Goal: Navigation & Orientation: Find specific page/section

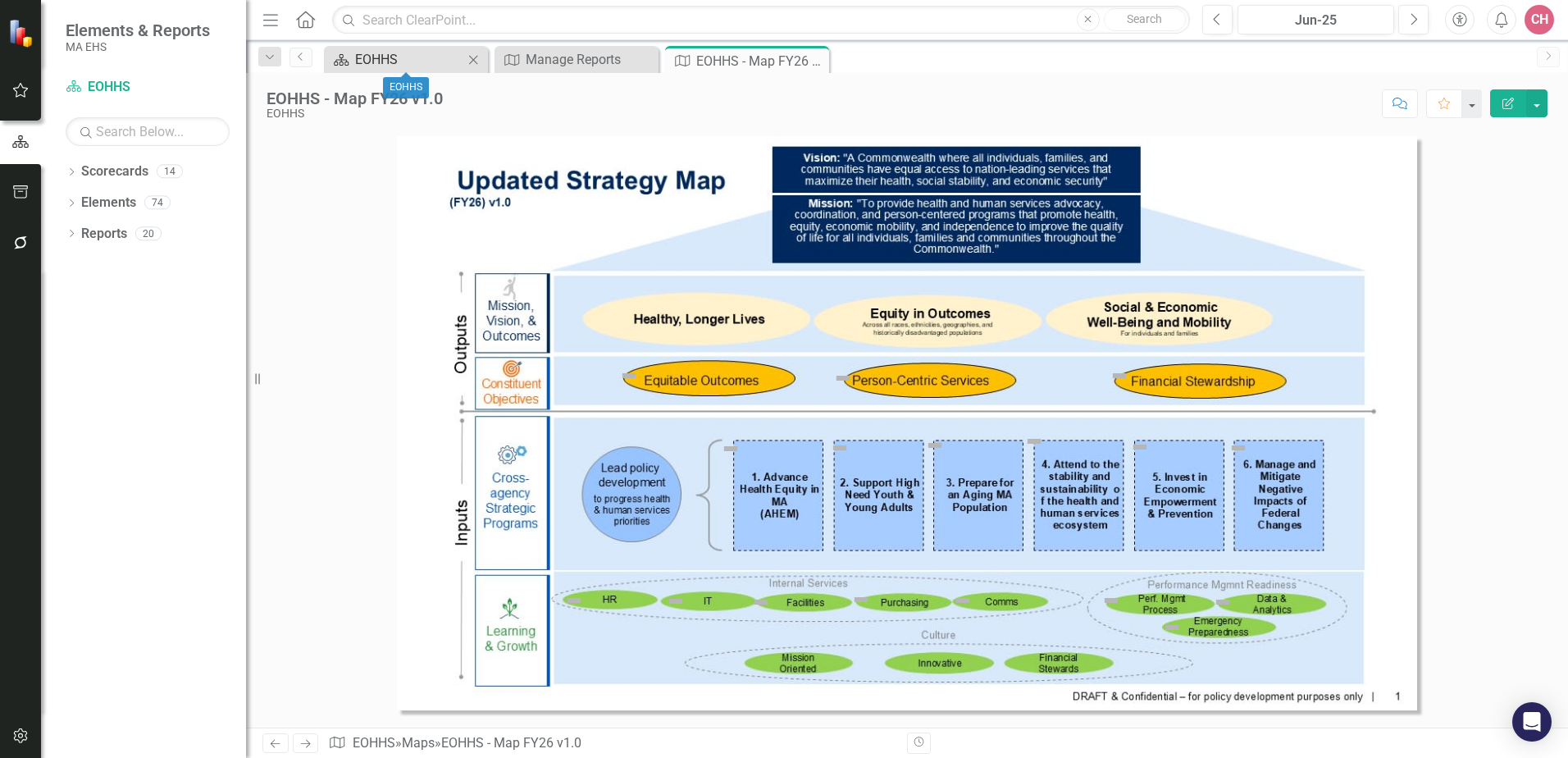
click at [386, 67] on div "EOHHS" at bounding box center [409, 59] width 108 height 20
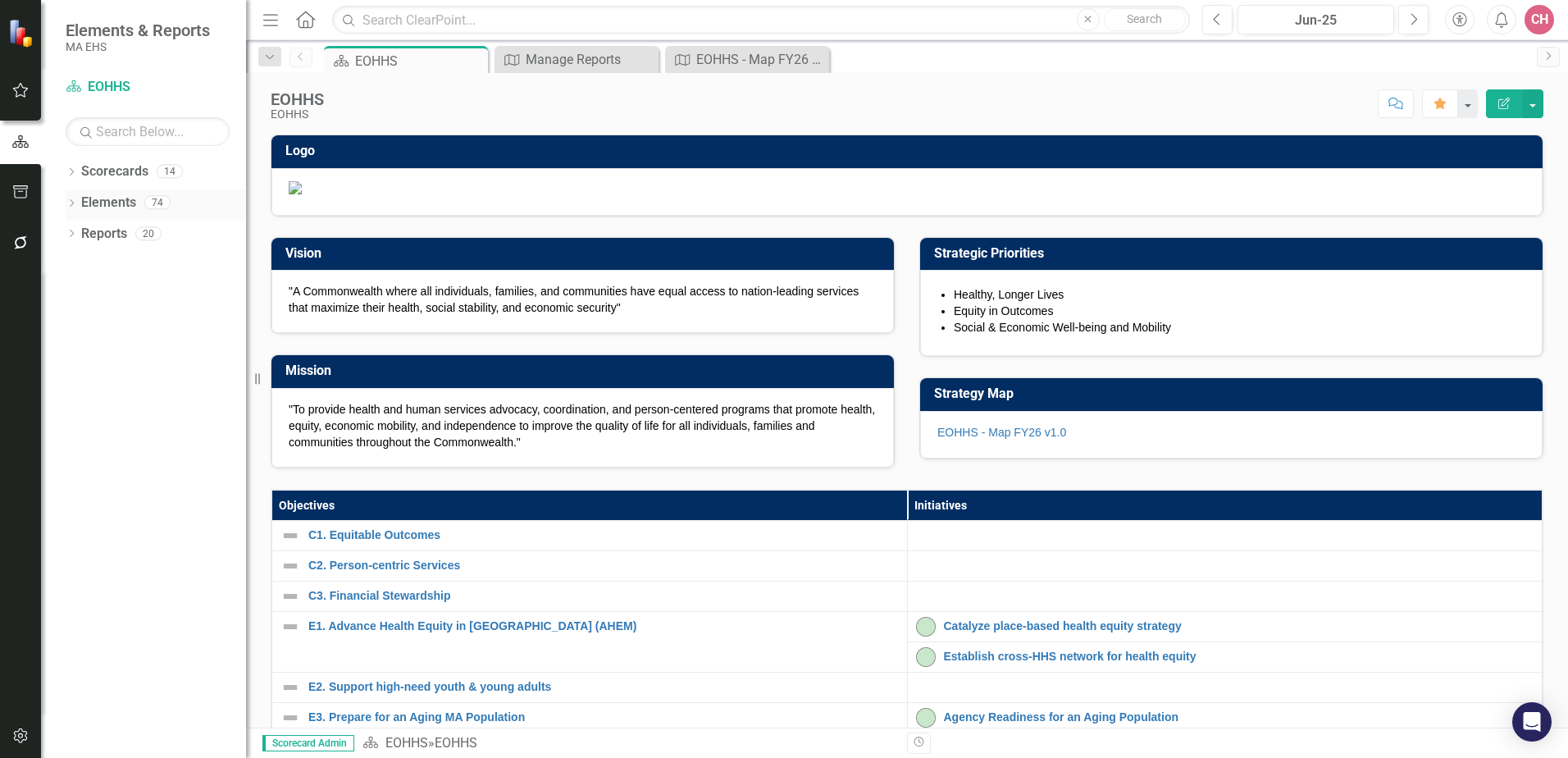
click at [104, 203] on link "Elements" at bounding box center [108, 203] width 55 height 19
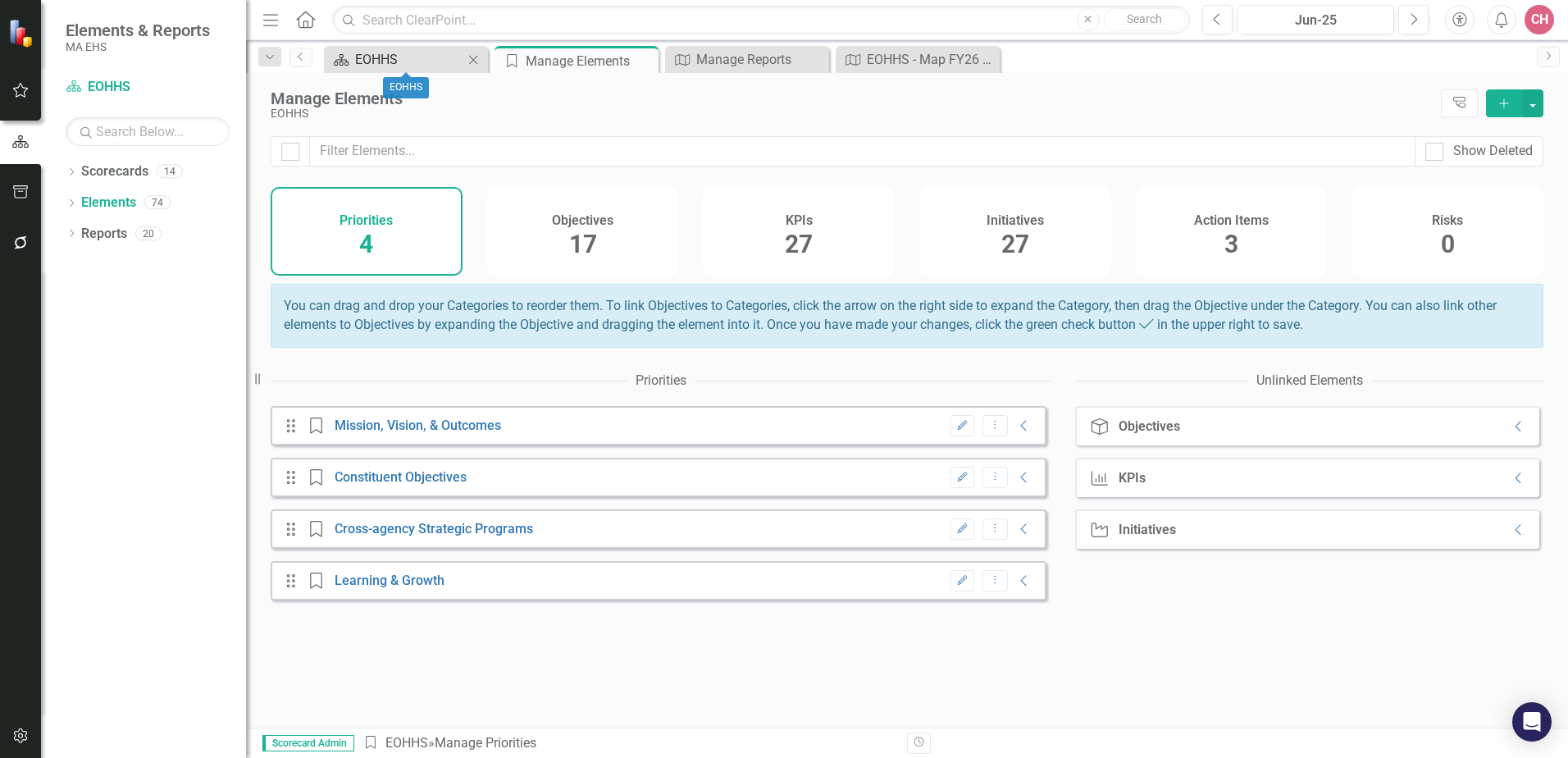
click at [403, 59] on div "EOHHS" at bounding box center [409, 59] width 108 height 20
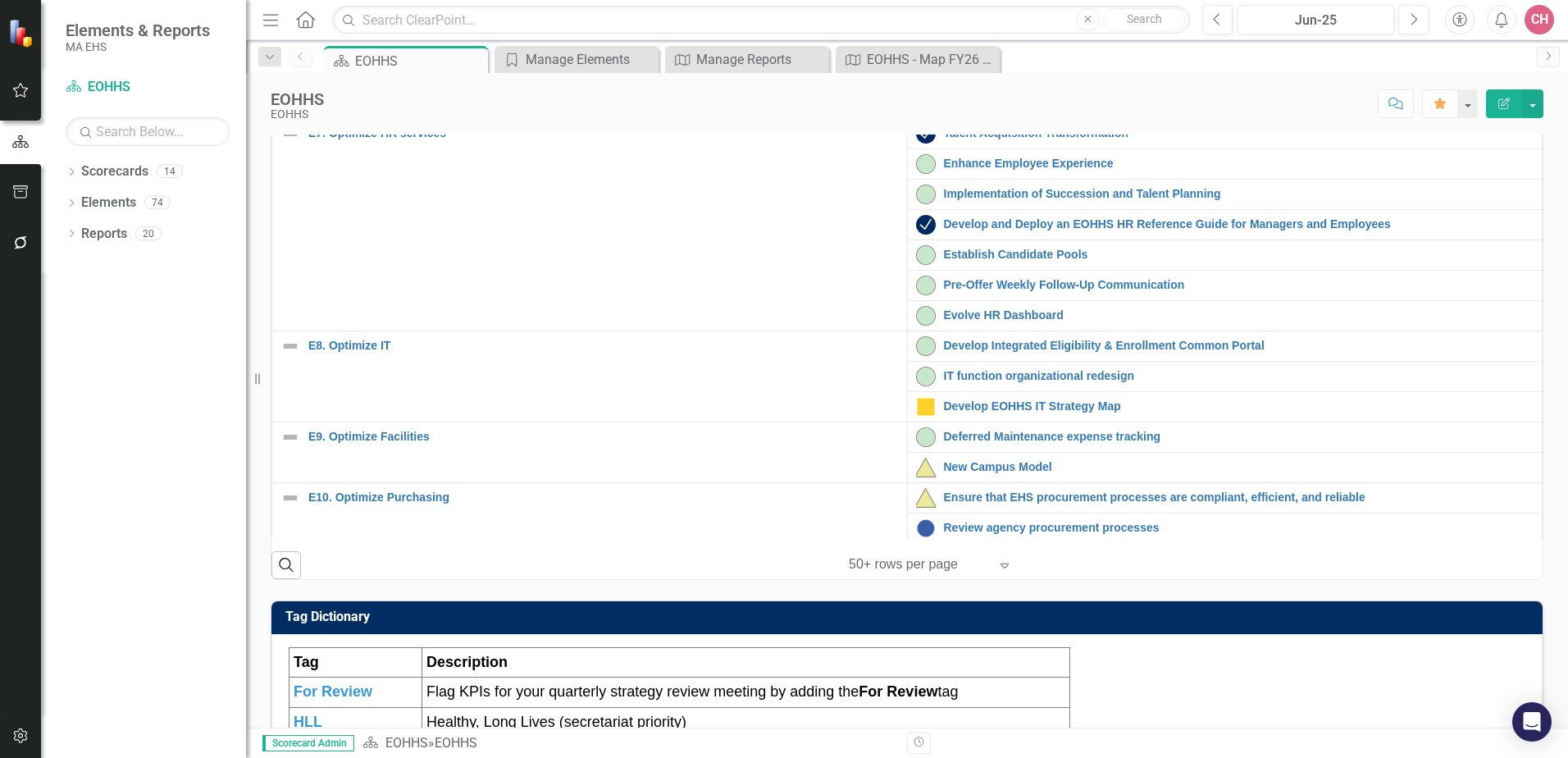
scroll to position [371, 0]
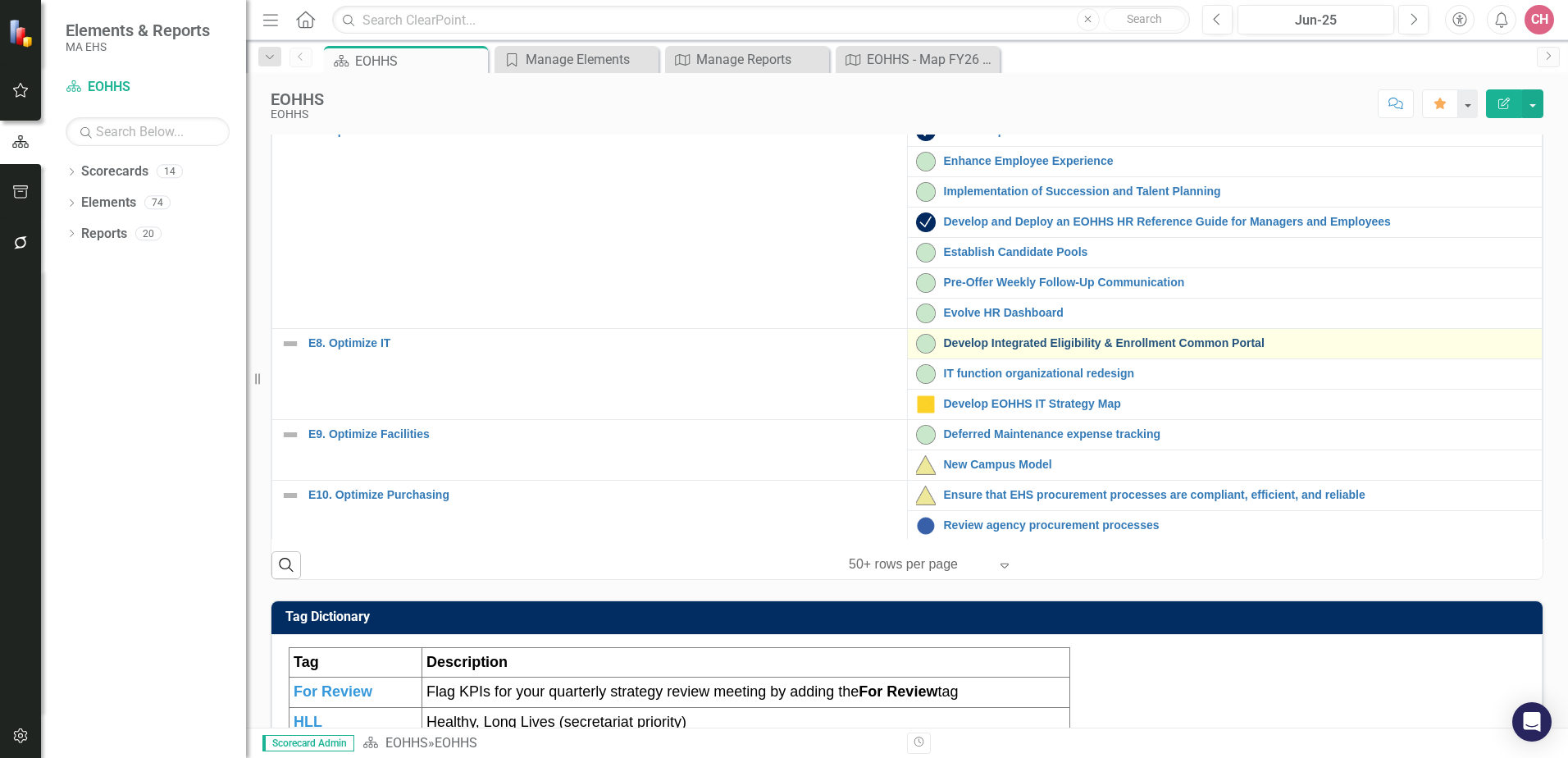
click at [1173, 349] on link "Develop Integrated Eligibility & Enrollment Common Portal" at bounding box center [1239, 343] width 590 height 12
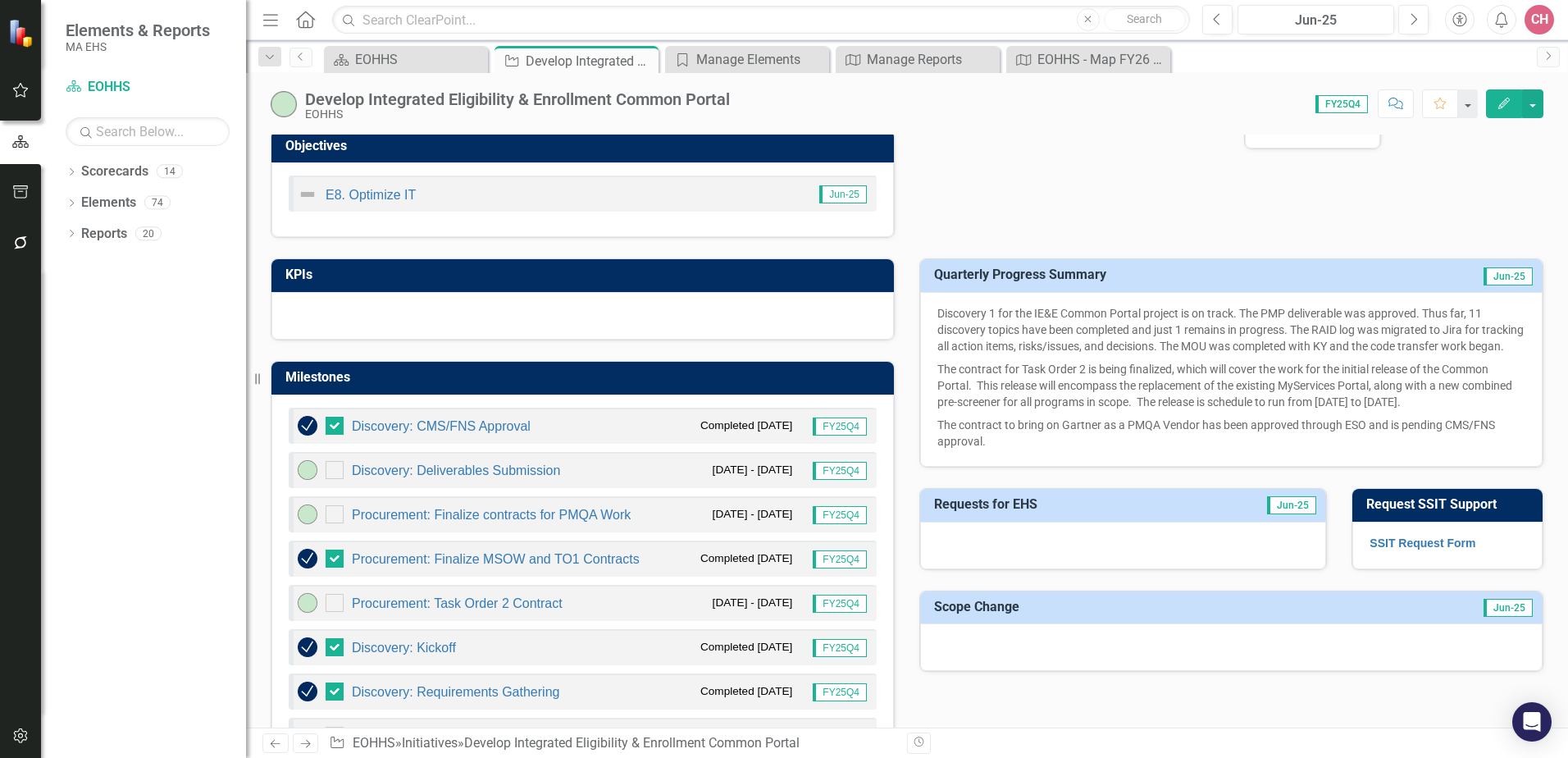
scroll to position [463, 0]
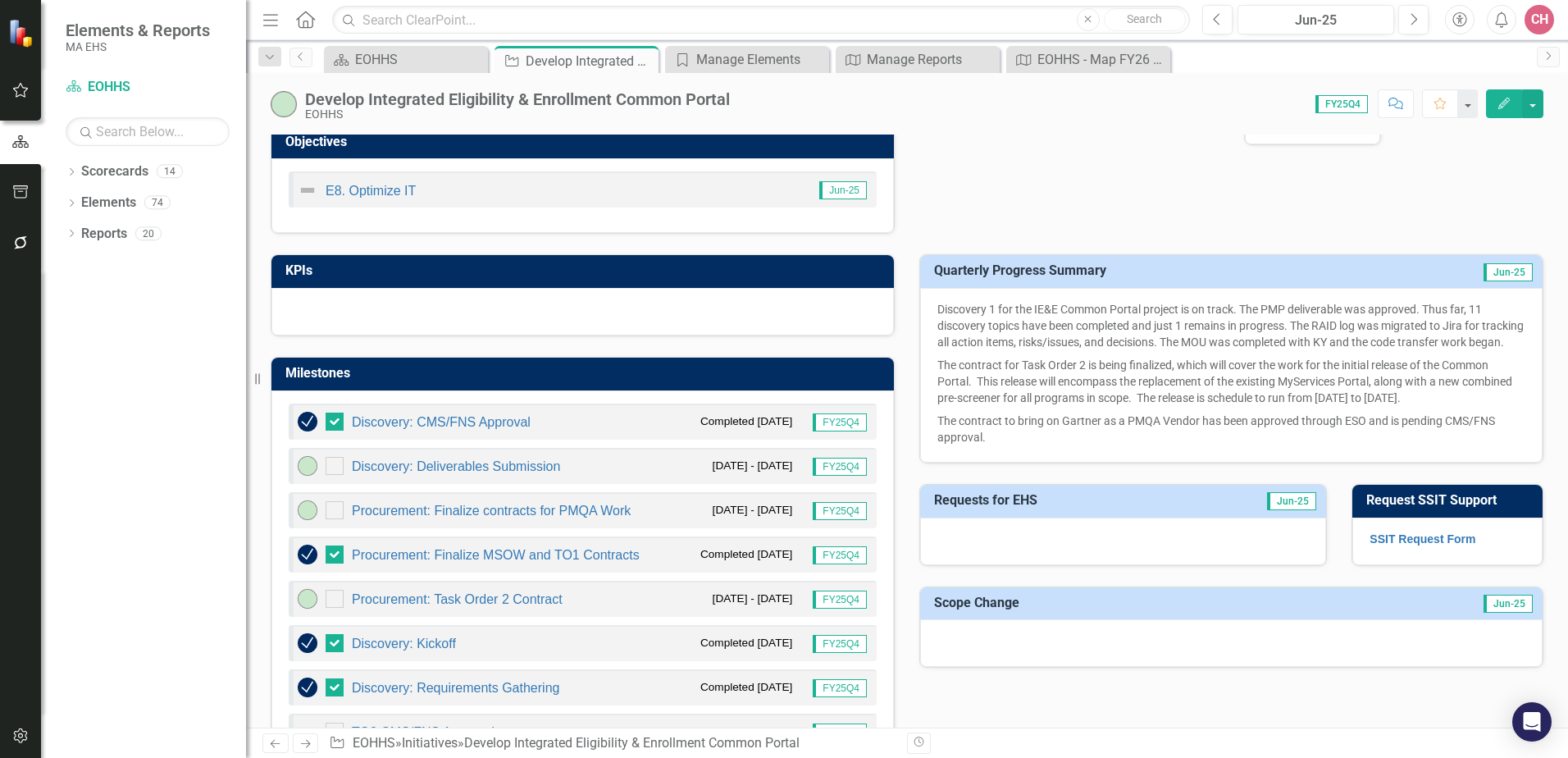
click at [1494, 272] on span "Jun-25" at bounding box center [1508, 272] width 49 height 18
click at [1343, 107] on span "FY25Q4" at bounding box center [1342, 104] width 52 height 18
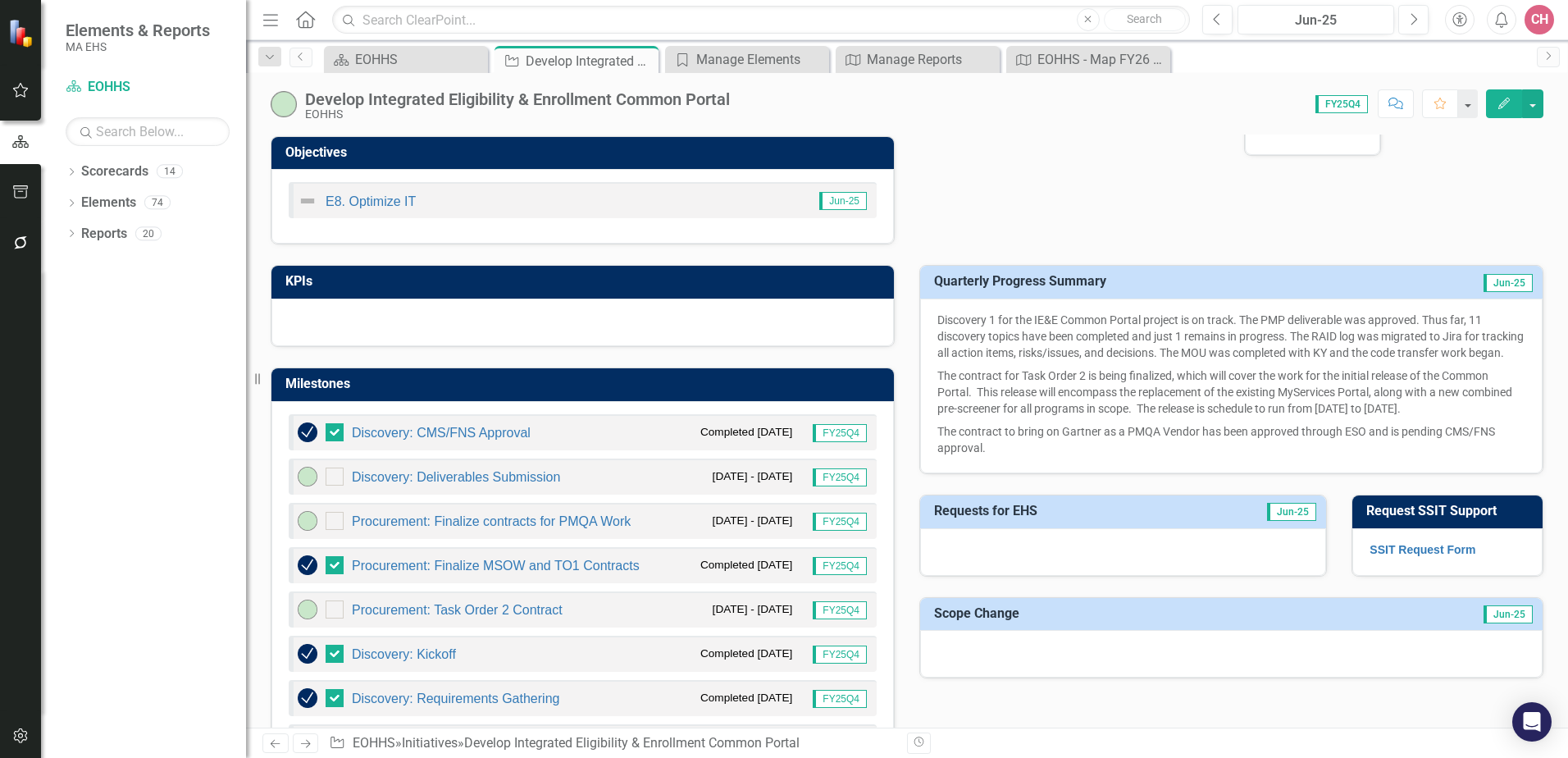
scroll to position [564, 0]
